Goal: Information Seeking & Learning: Learn about a topic

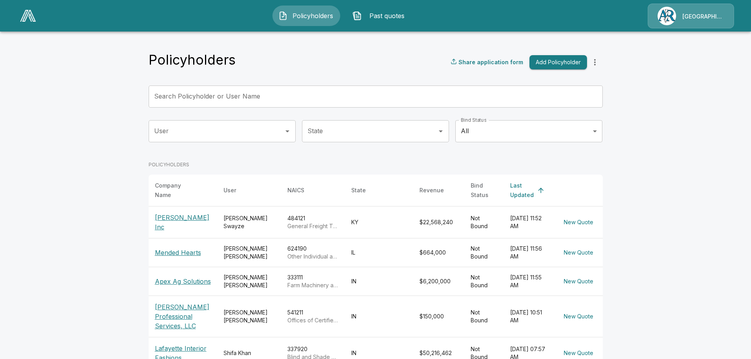
click at [172, 216] on p "[PERSON_NAME] Inc" at bounding box center [183, 222] width 56 height 19
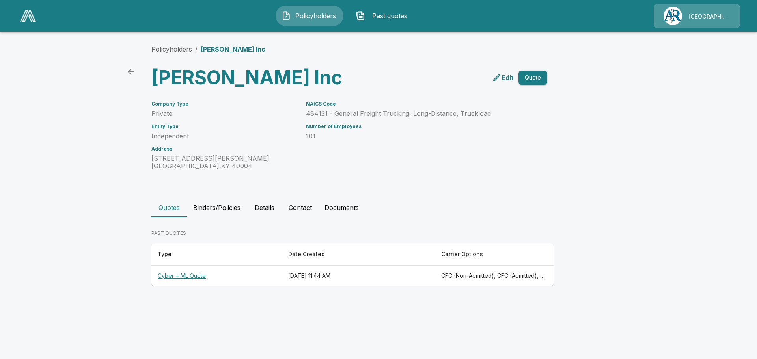
click at [185, 274] on th "Cyber + ML Quote" at bounding box center [216, 276] width 130 height 21
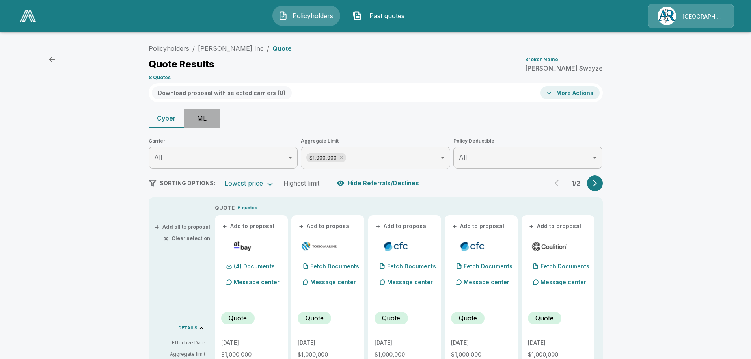
click at [209, 115] on button "ML" at bounding box center [201, 118] width 35 height 19
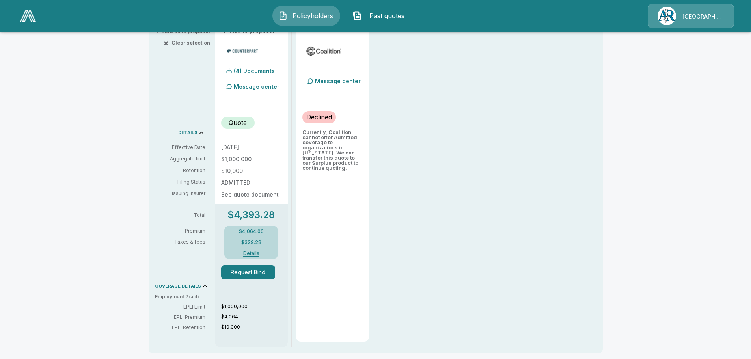
scroll to position [197, 0]
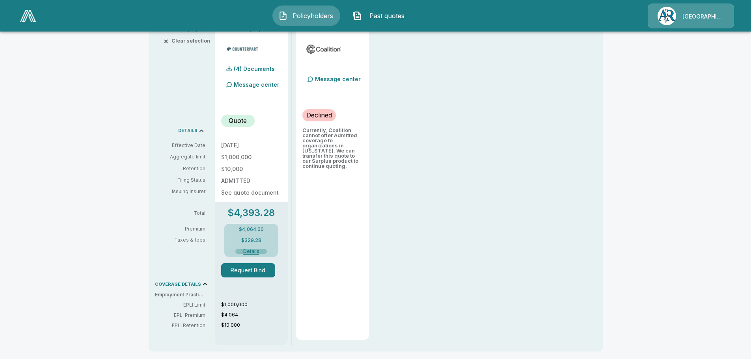
click at [255, 250] on button "Details" at bounding box center [251, 251] width 32 height 5
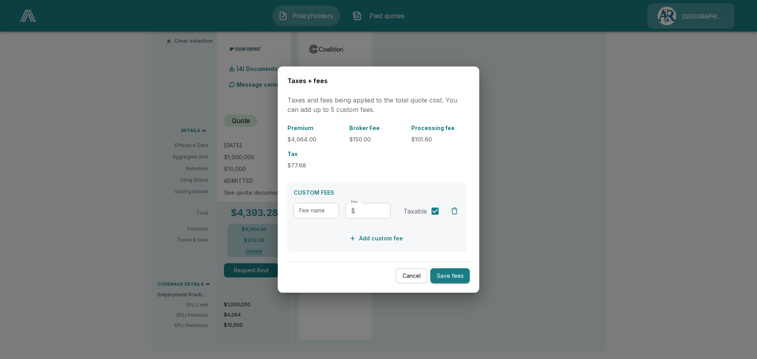
click at [490, 52] on div at bounding box center [378, 179] width 757 height 359
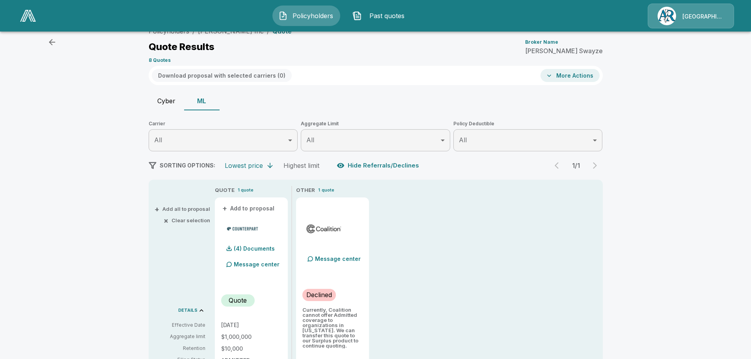
scroll to position [0, 0]
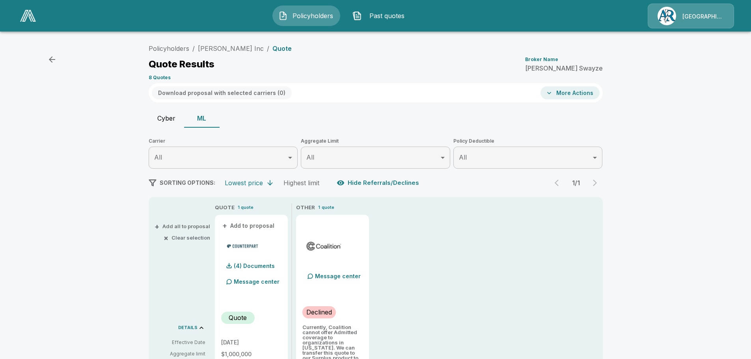
click at [692, 15] on p "[GEOGRAPHIC_DATA]/[PERSON_NAME]" at bounding box center [703, 17] width 42 height 8
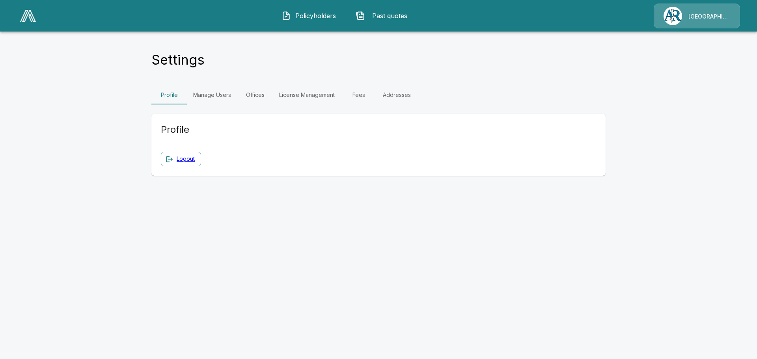
click at [360, 95] on link "Fees" at bounding box center [358, 95] width 35 height 19
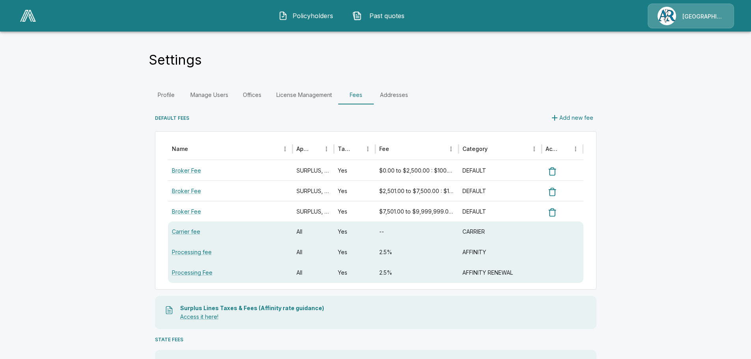
click at [607, 72] on div "Settings Profile Manage Users Offices License Management Fees Addresses DEFAULT…" at bounding box center [375, 264] width 473 height 469
